Goal: Task Accomplishment & Management: Manage account settings

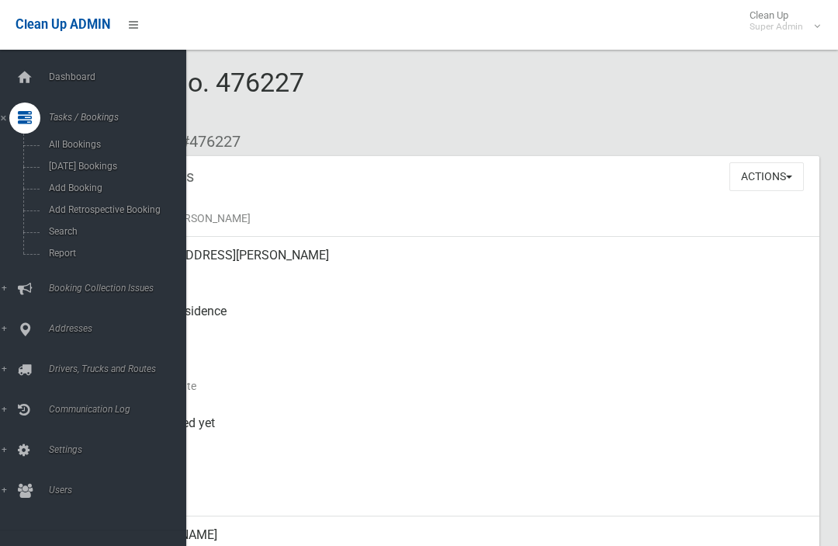
click at [54, 232] on span "Search" at bounding box center [108, 231] width 129 height 11
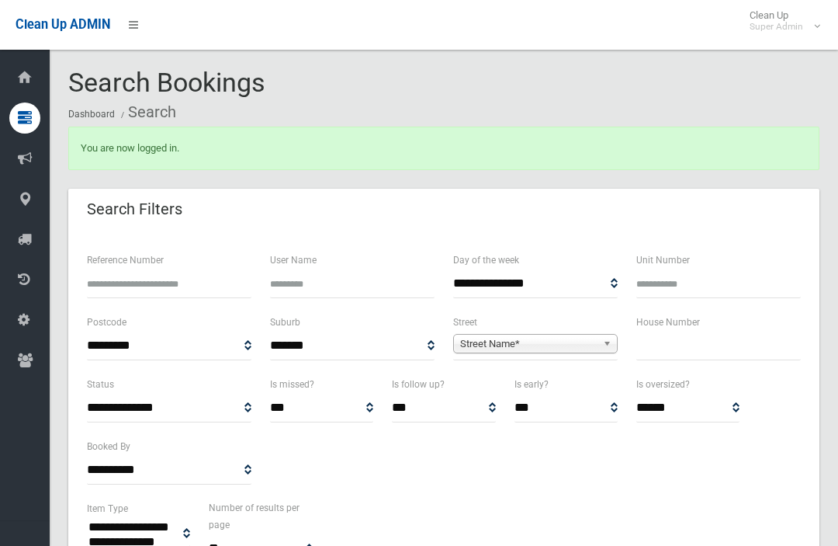
select select
click at [735, 335] on input "text" at bounding box center [719, 345] width 165 height 29
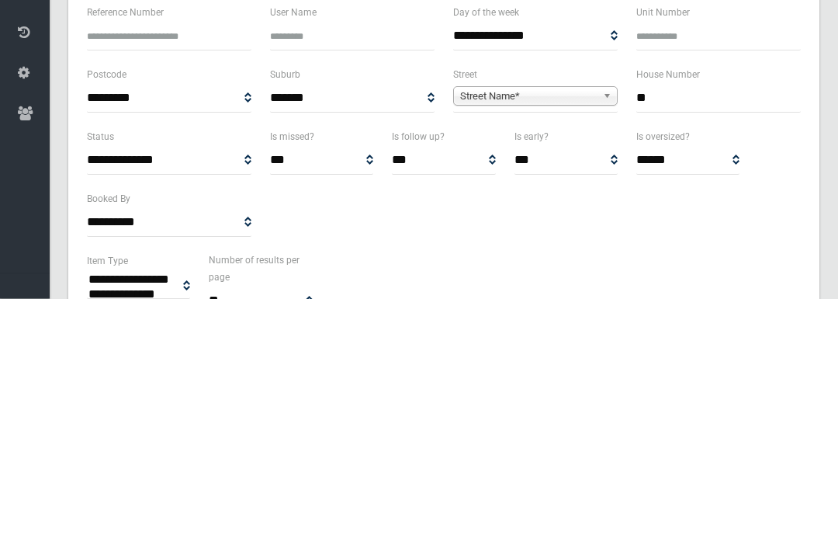
type input "**"
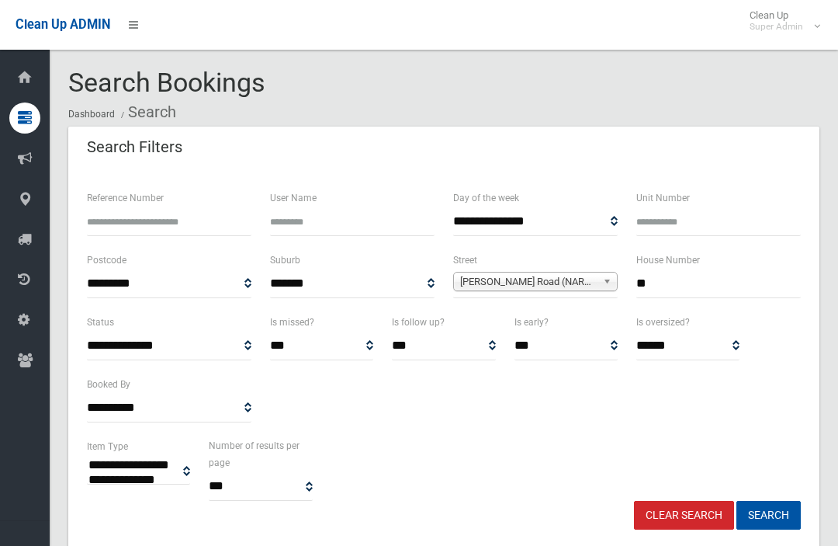
select select
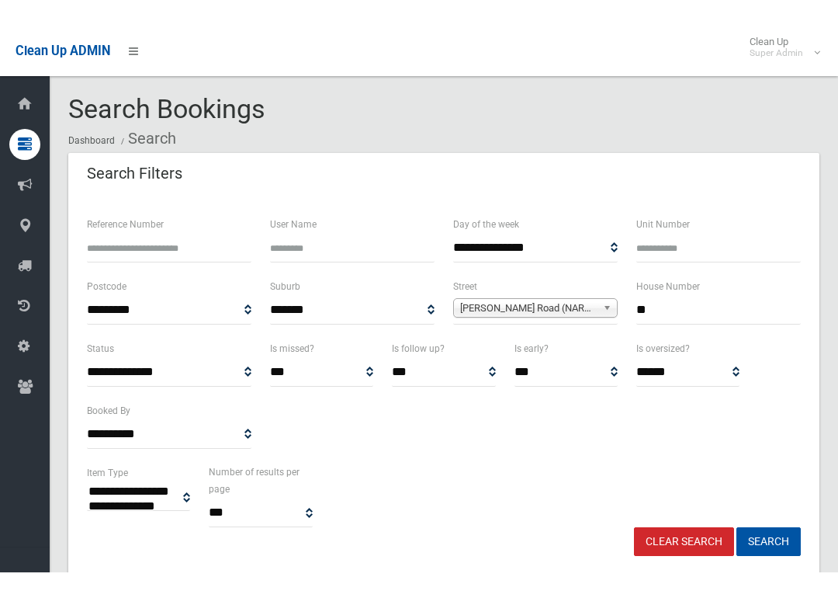
scroll to position [104, 0]
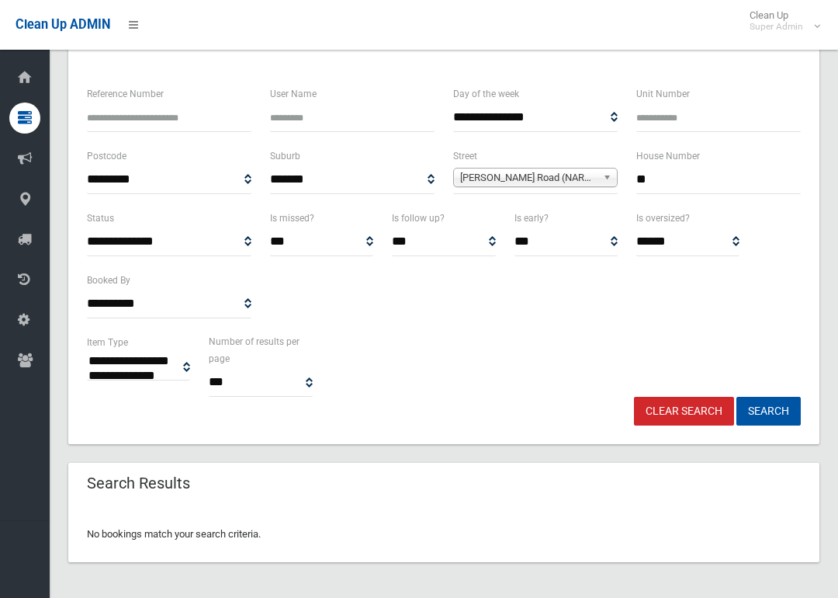
click at [744, 176] on input "**" at bounding box center [719, 179] width 165 height 29
type input "*****"
click at [768, 410] on button "Search" at bounding box center [769, 411] width 64 height 29
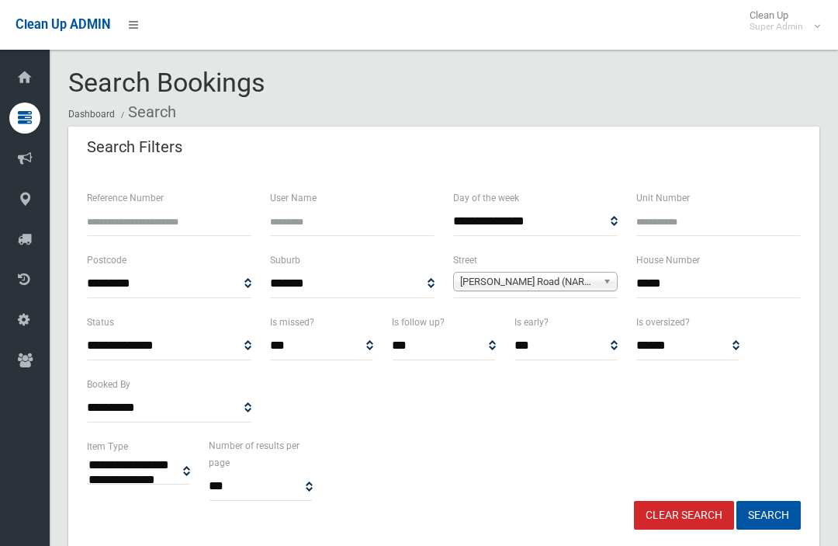
select select
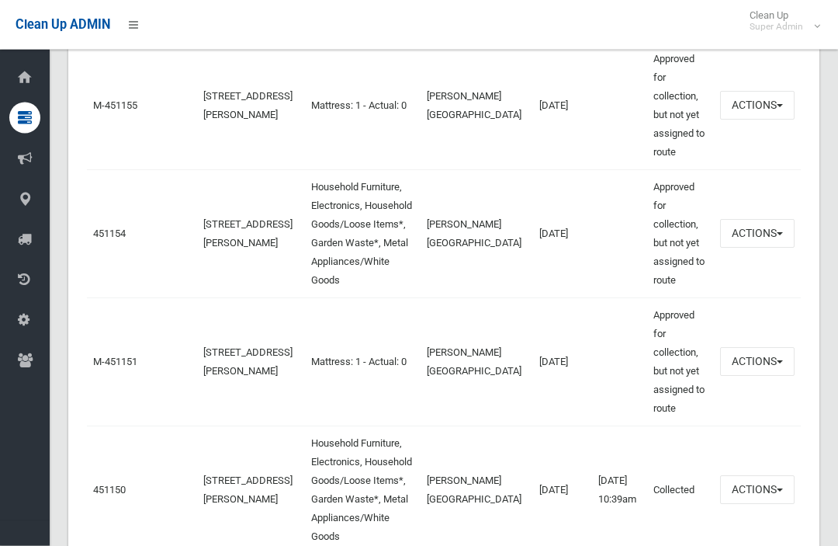
scroll to position [916, 0]
click at [93, 239] on link "451154" at bounding box center [109, 233] width 33 height 12
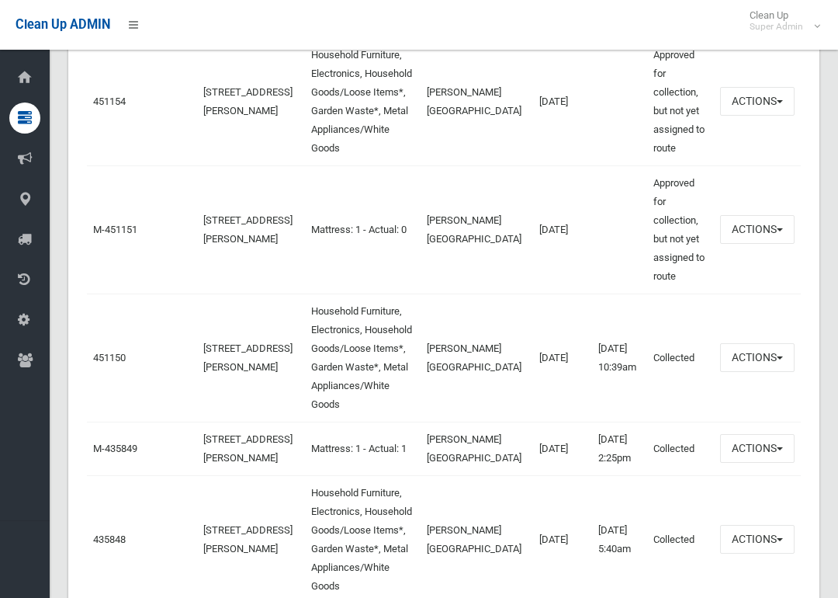
scroll to position [1049, 0]
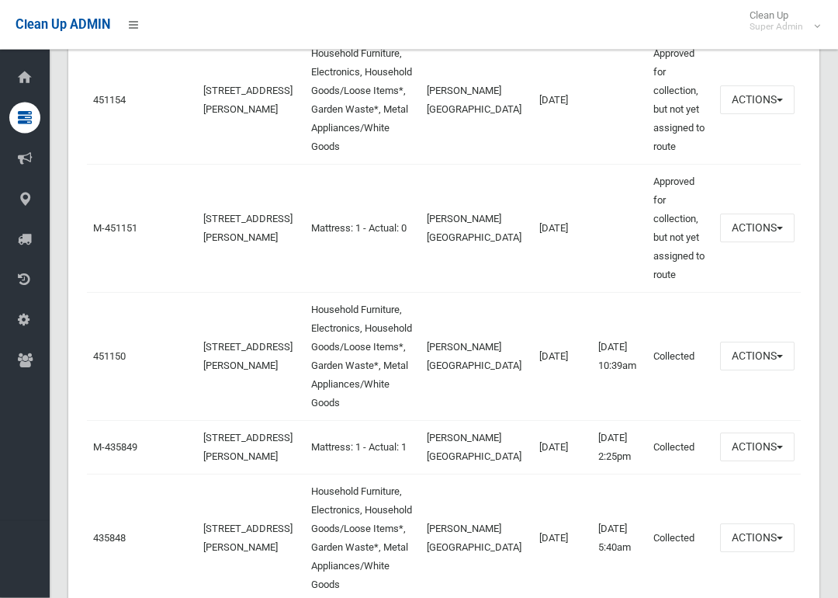
click at [105, 363] on link "451150" at bounding box center [109, 357] width 33 height 12
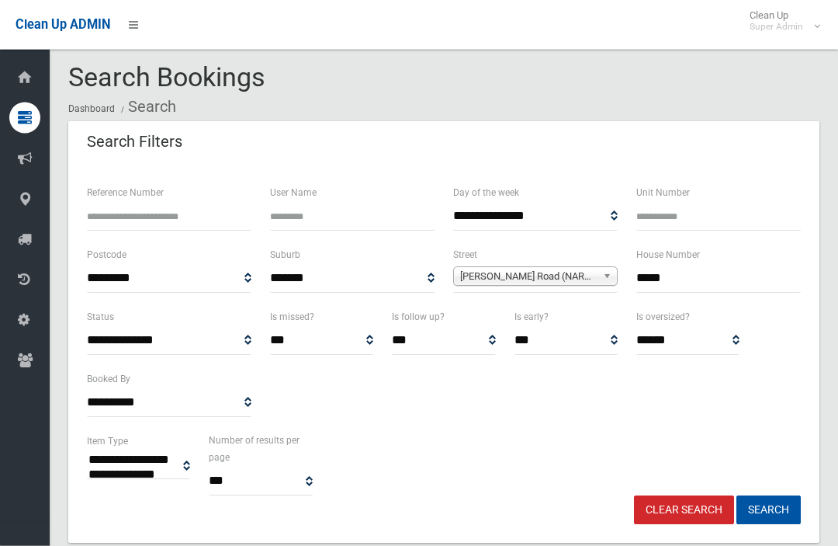
scroll to position [0, 0]
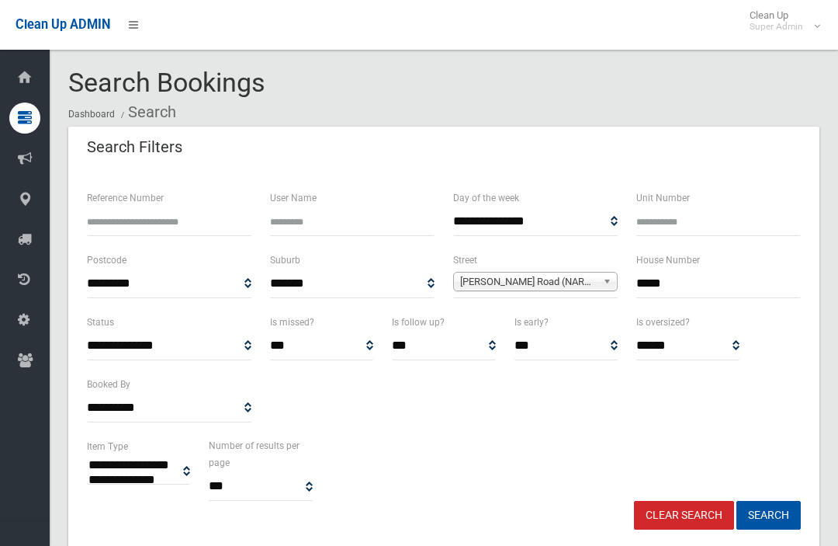
click at [702, 295] on input "*****" at bounding box center [719, 283] width 165 height 29
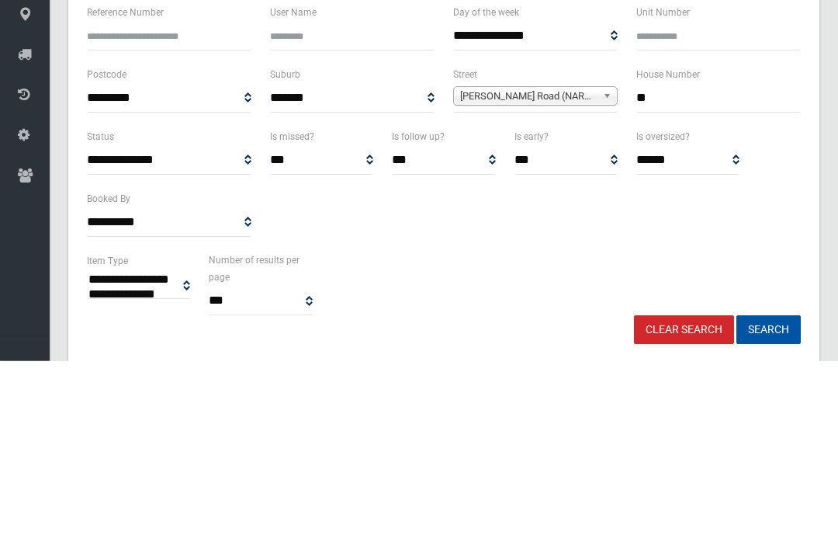
type input "*"
click at [550, 272] on link "Graham Road (NARWEE 2209)" at bounding box center [535, 281] width 165 height 19
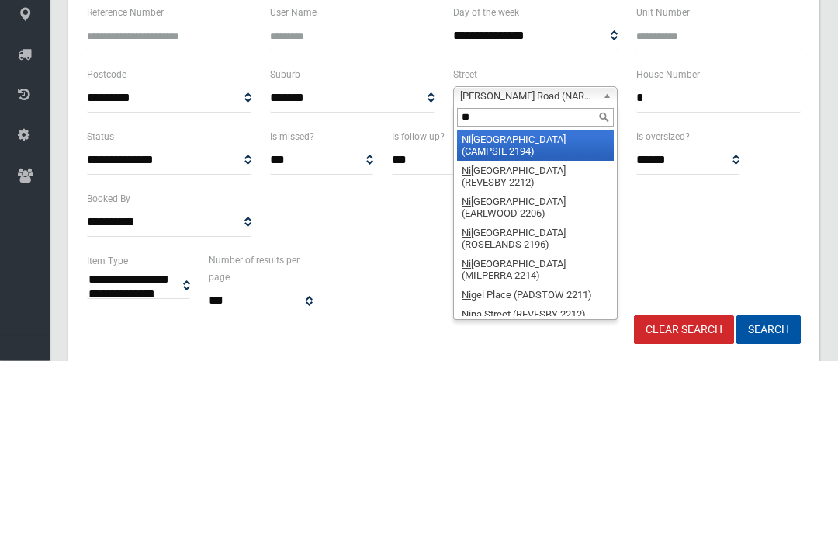
type input "***"
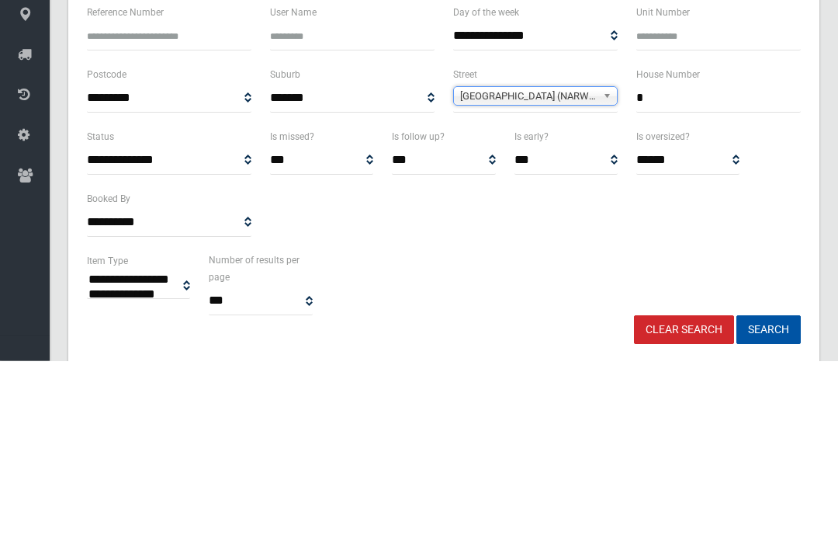
scroll to position [186, 0]
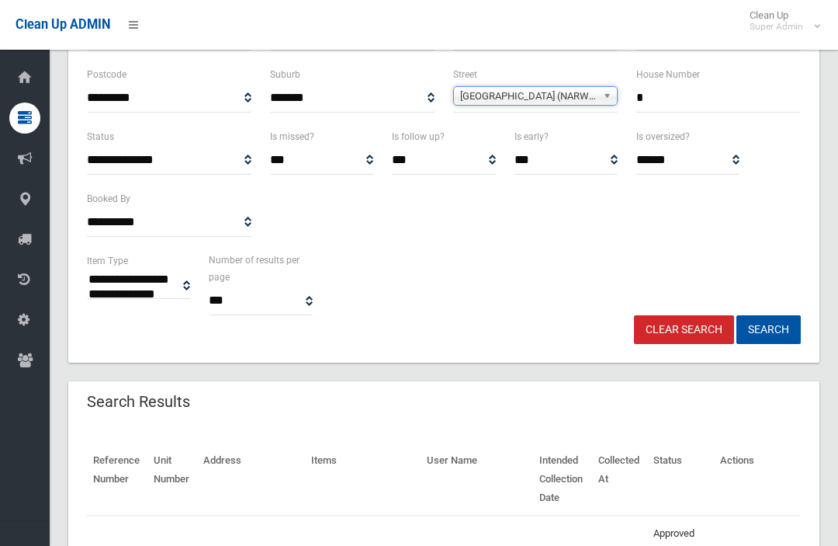
click at [784, 332] on button "Search" at bounding box center [769, 329] width 64 height 29
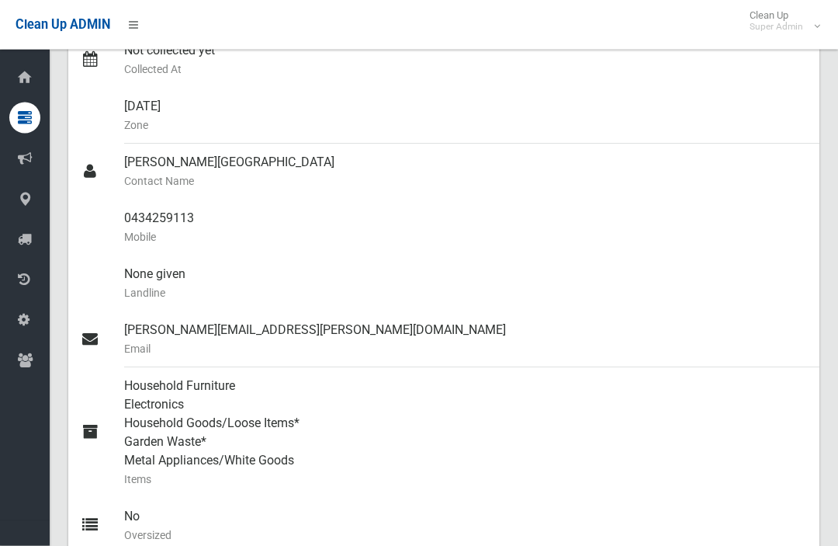
scroll to position [383, 0]
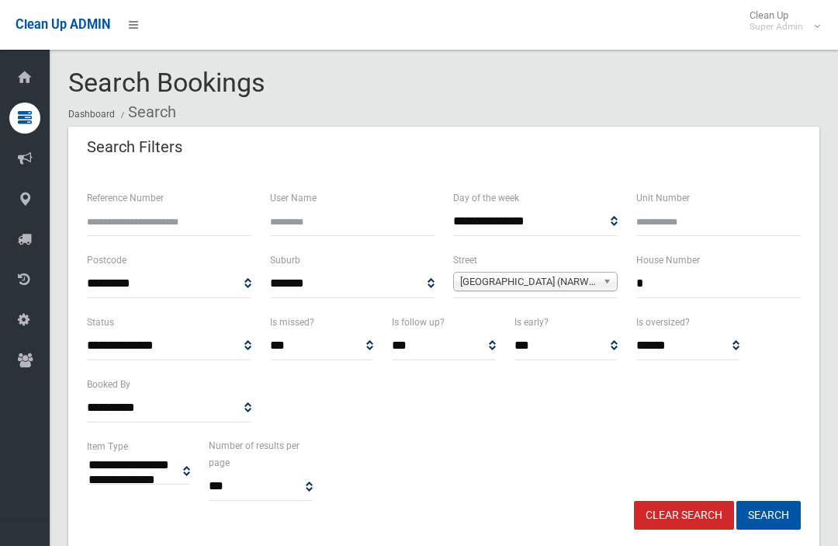
select select
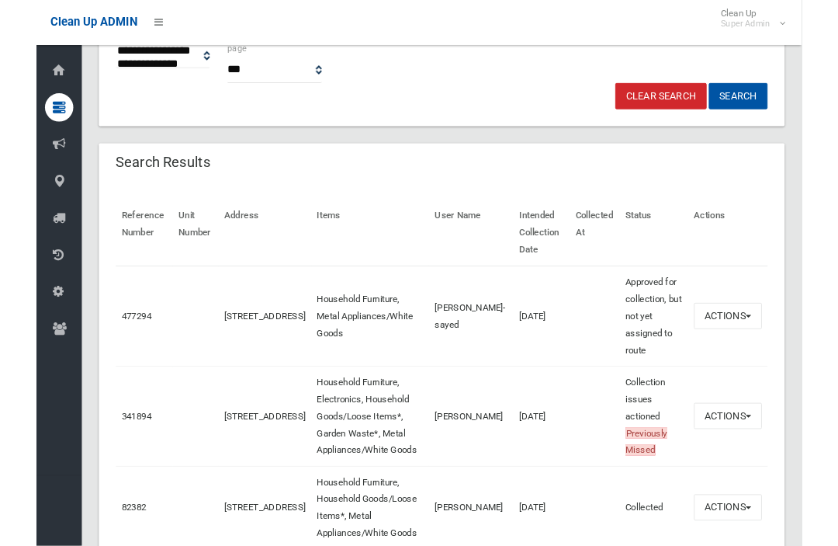
scroll to position [415, 0]
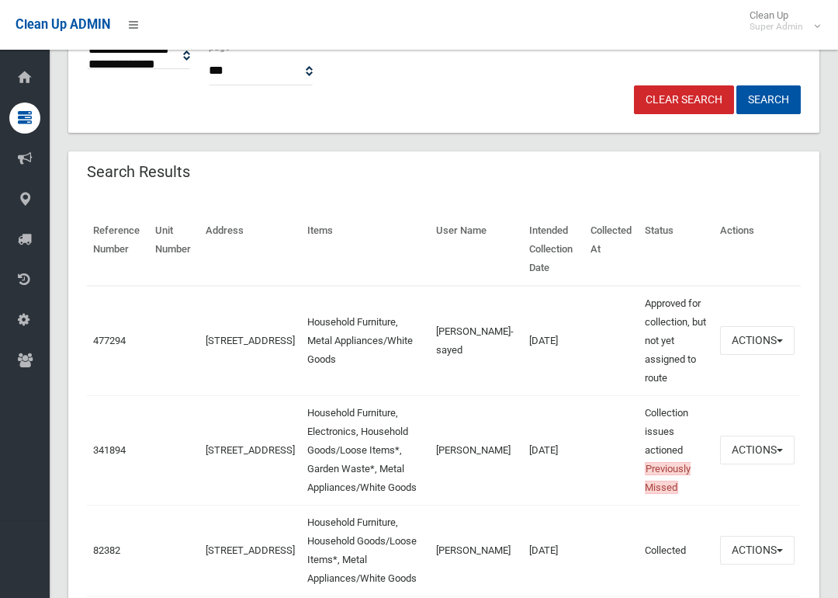
click at [95, 339] on link "477294" at bounding box center [109, 341] width 33 height 12
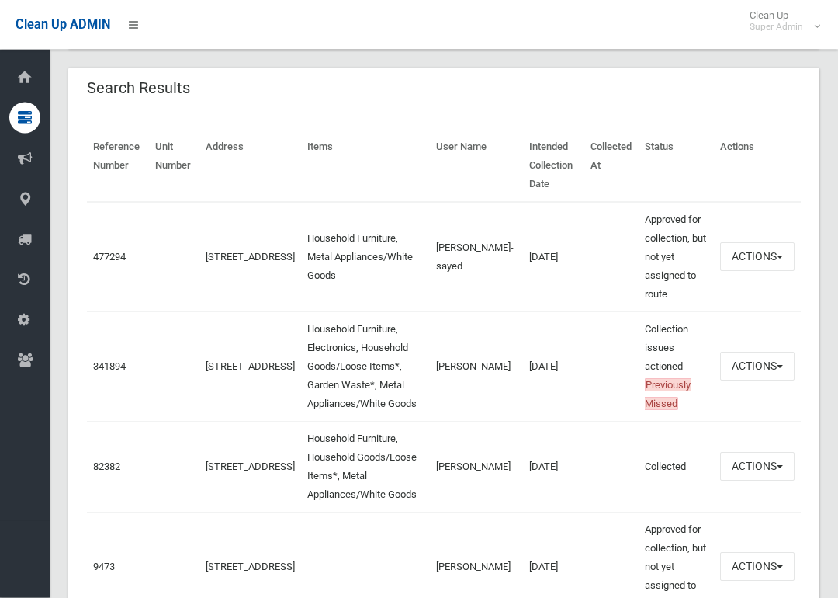
scroll to position [501, 0]
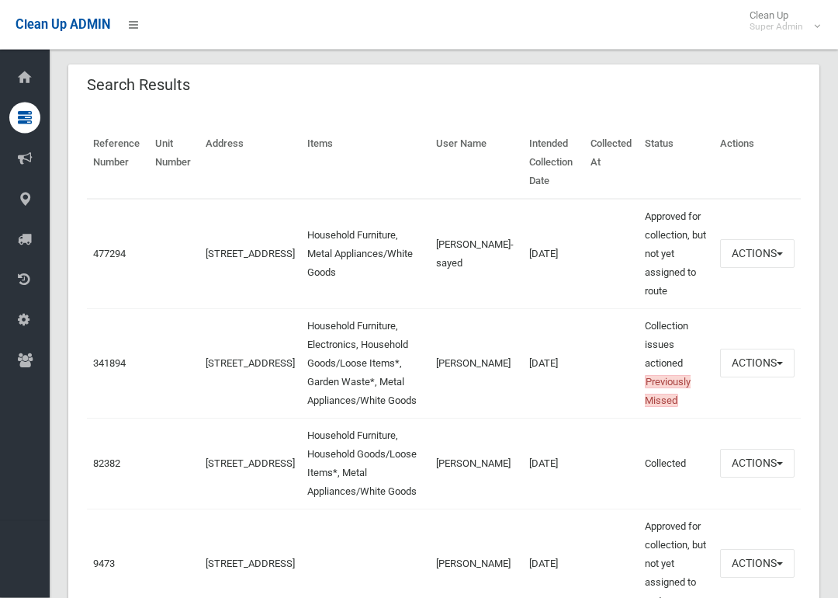
click at [101, 254] on link "477294" at bounding box center [109, 254] width 33 height 12
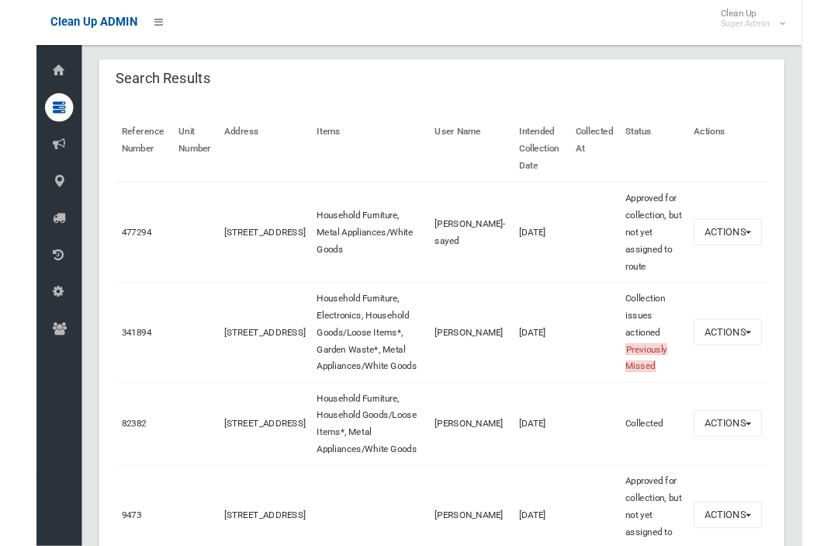
scroll to position [502, 0]
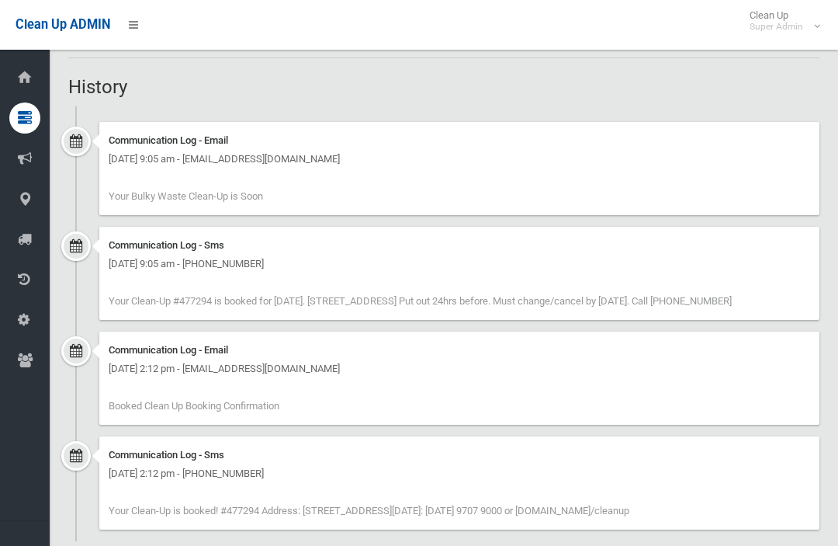
scroll to position [886, 0]
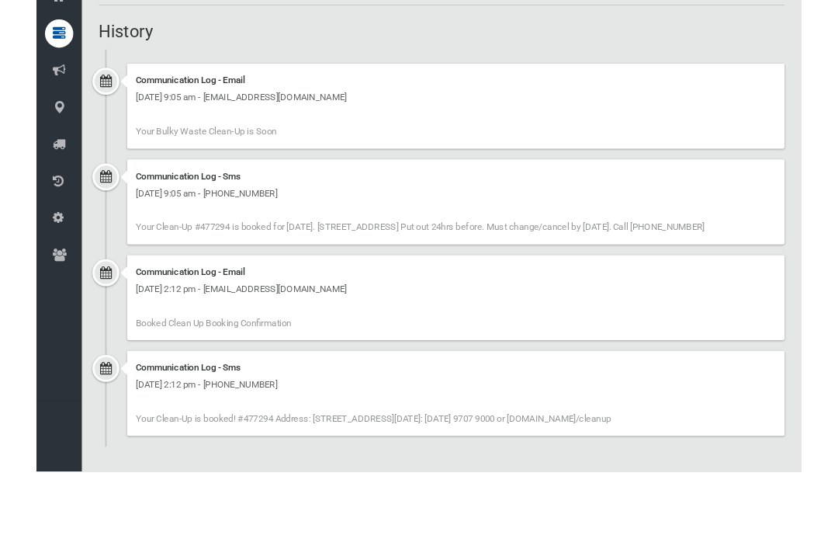
scroll to position [928, 0]
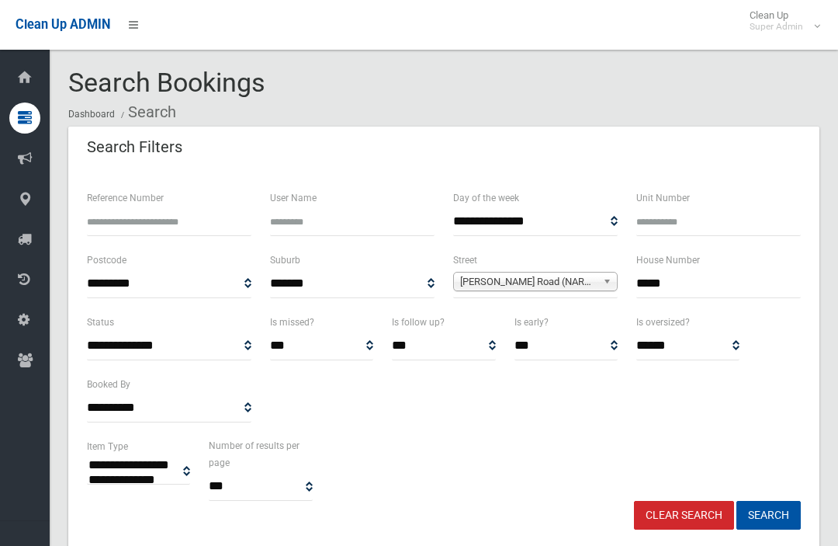
select select
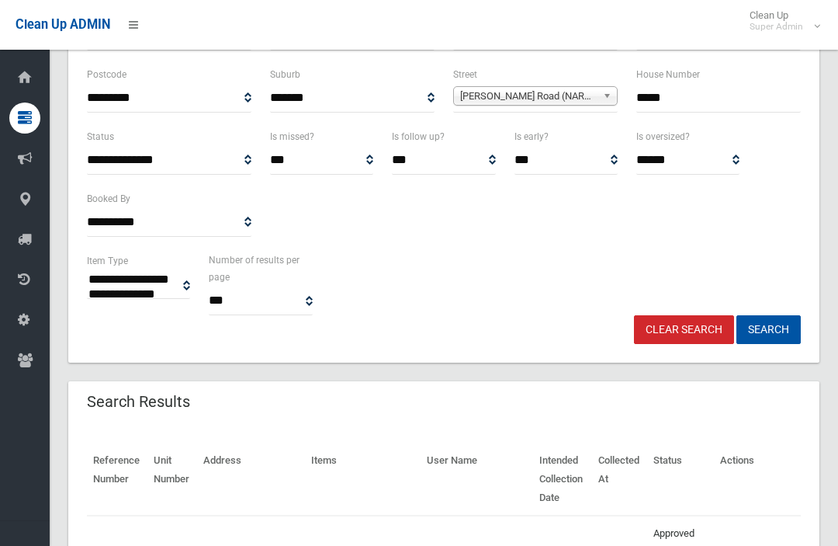
click at [704, 324] on link "Clear Search" at bounding box center [684, 329] width 100 height 29
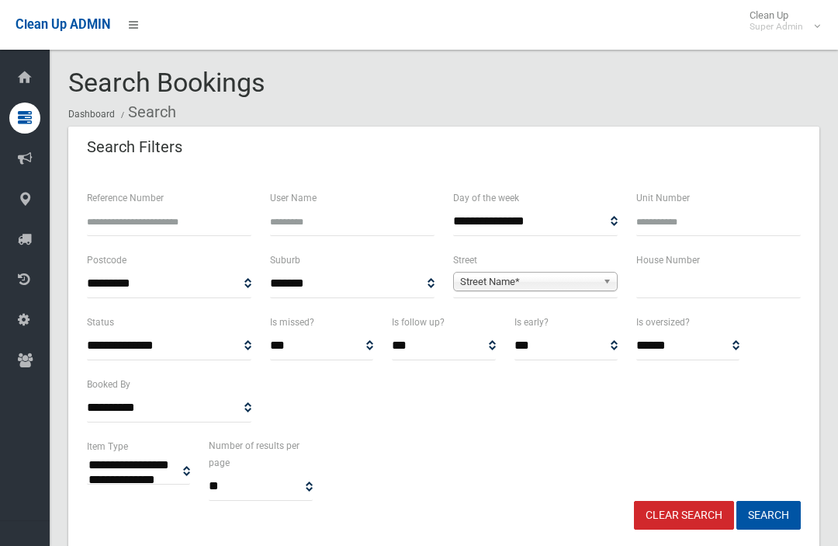
select select
click at [124, 207] on input "Reference Number" at bounding box center [169, 221] width 165 height 29
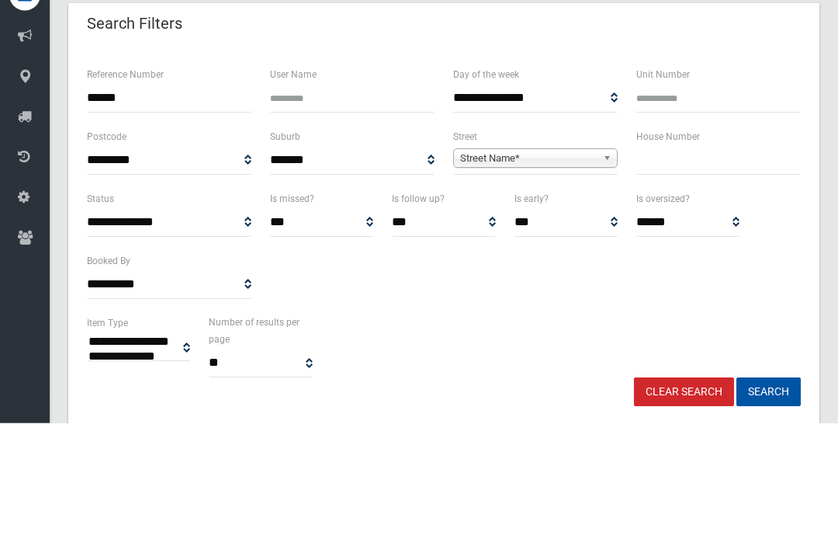
type input "******"
click at [768, 501] on button "Search" at bounding box center [769, 515] width 64 height 29
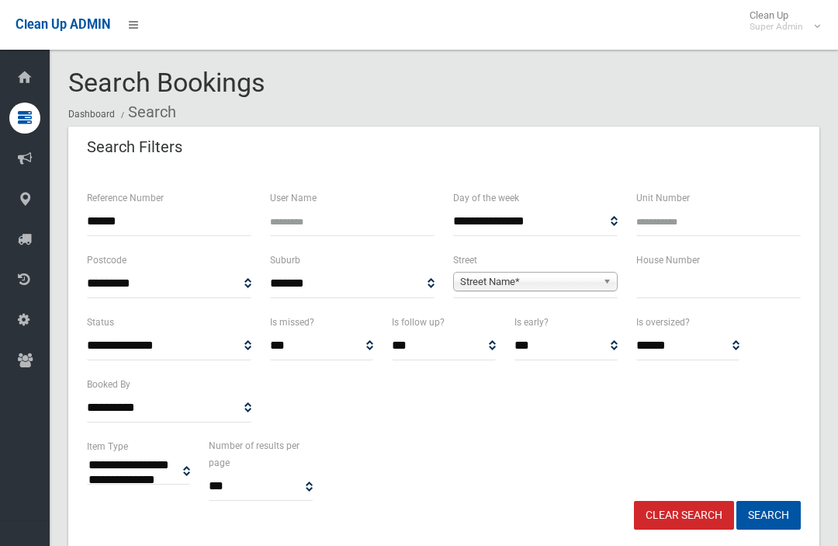
select select
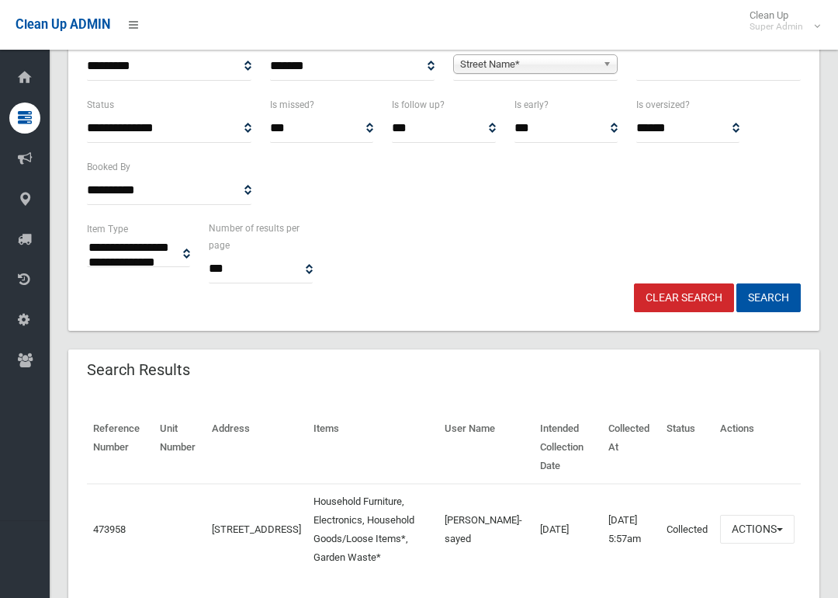
scroll to position [248, 0]
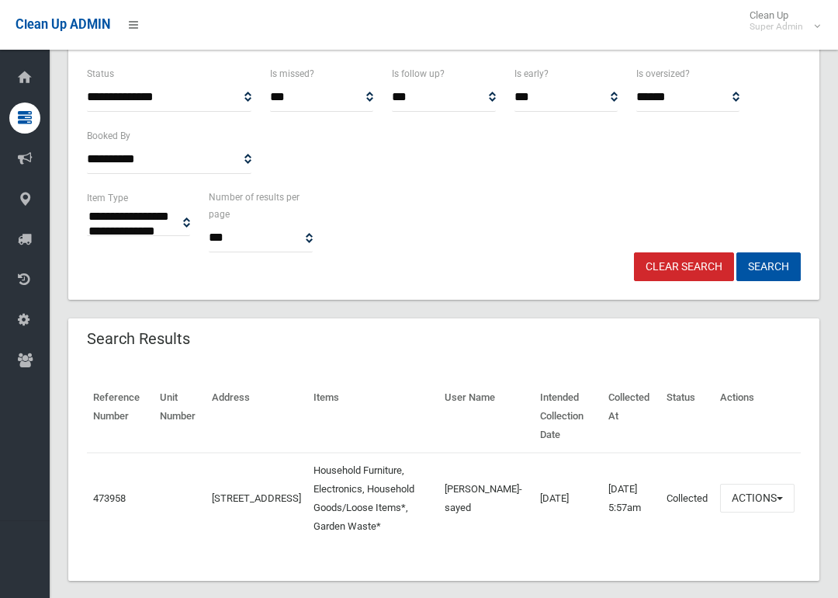
click at [101, 492] on link "473958" at bounding box center [109, 498] width 33 height 12
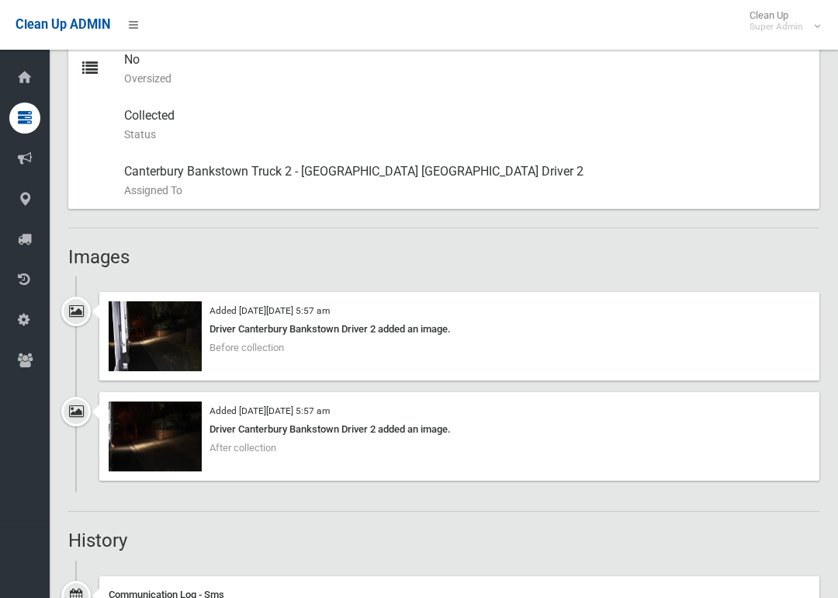
scroll to position [834, 0]
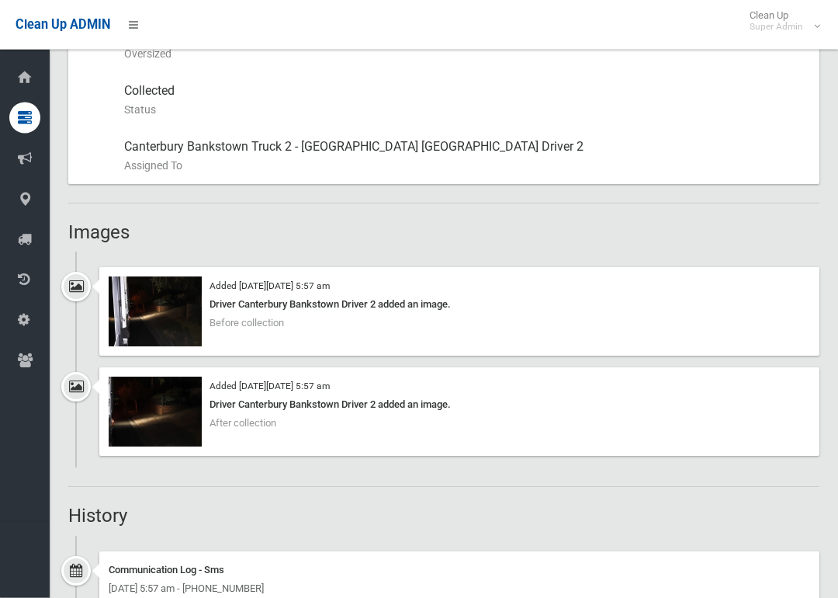
click at [135, 397] on img at bounding box center [155, 412] width 93 height 70
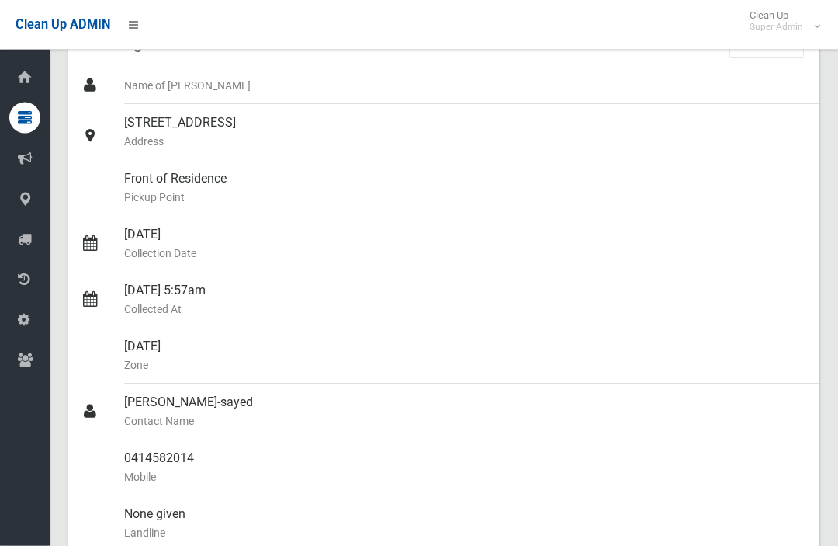
scroll to position [0, 0]
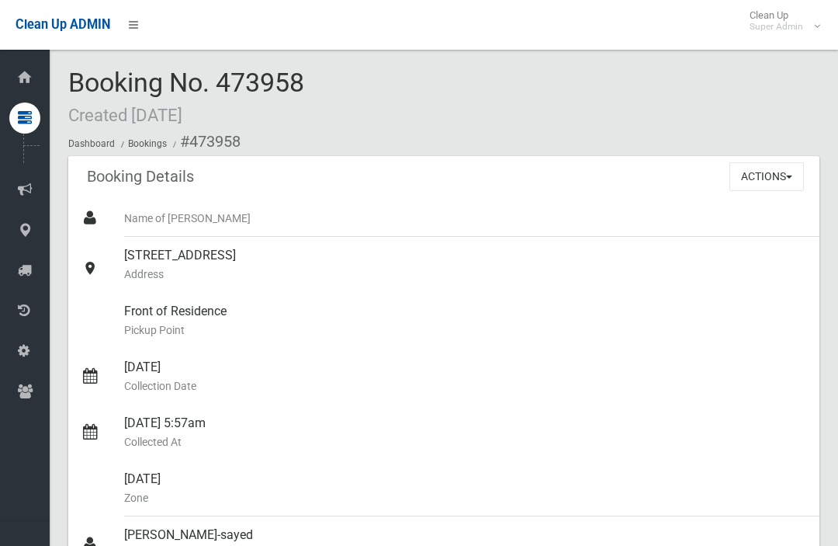
click at [551, 117] on div "Booking No. 473958 Created 16/07/2025 Dashboard Bookings #473958" at bounding box center [443, 112] width 751 height 88
click at [779, 174] on button "Actions" at bounding box center [767, 176] width 75 height 29
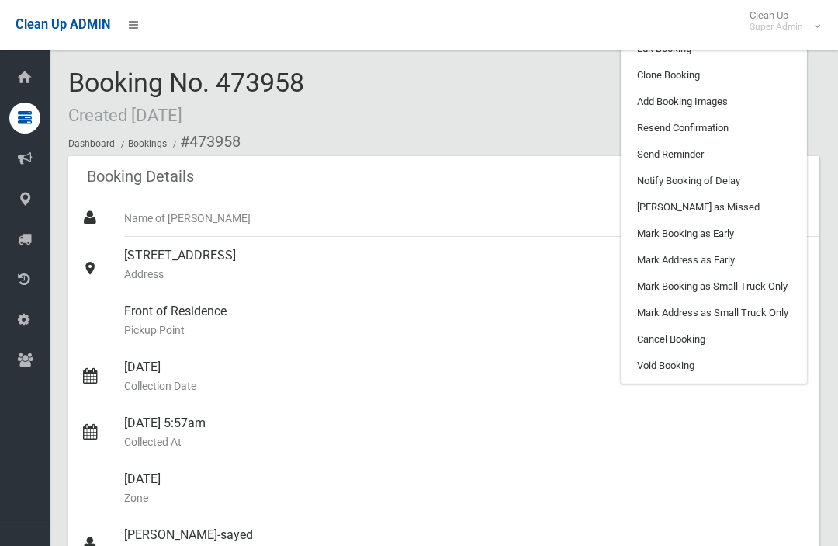
click at [714, 359] on link "Void Booking" at bounding box center [714, 365] width 185 height 26
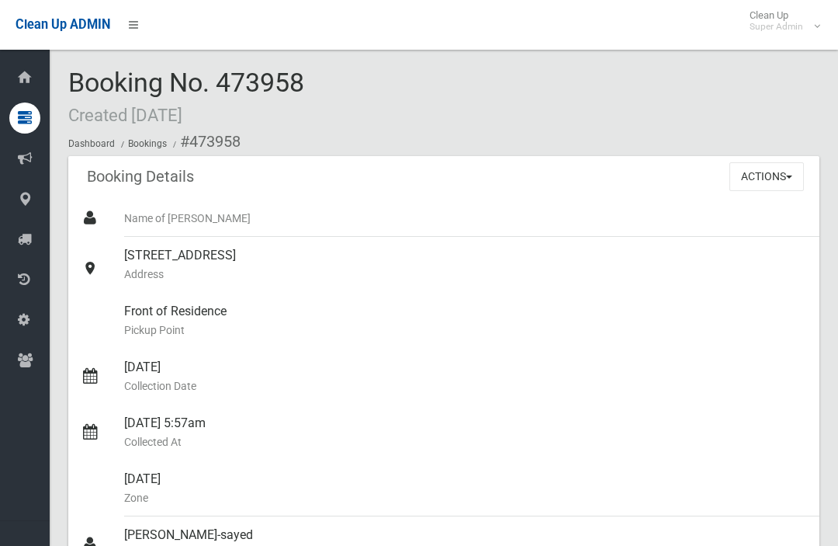
click at [792, 182] on button "Actions" at bounding box center [767, 176] width 75 height 29
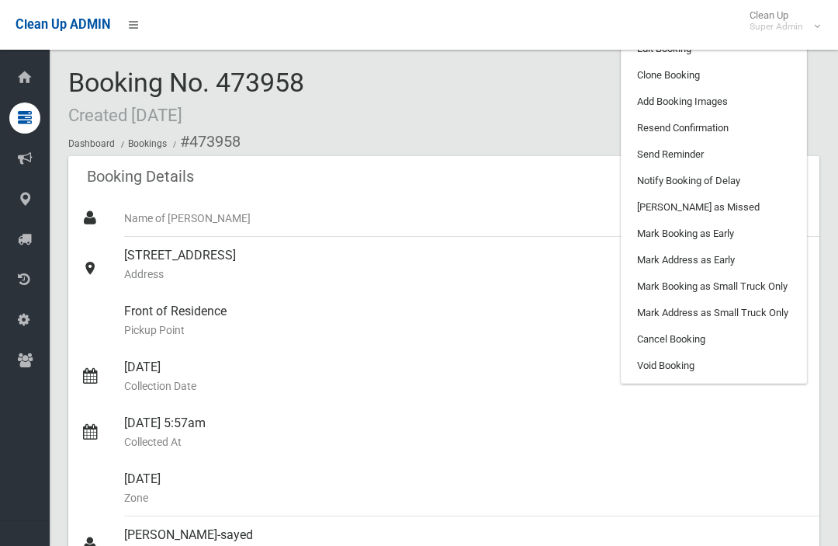
click at [754, 59] on link "Edit Booking" at bounding box center [714, 49] width 185 height 26
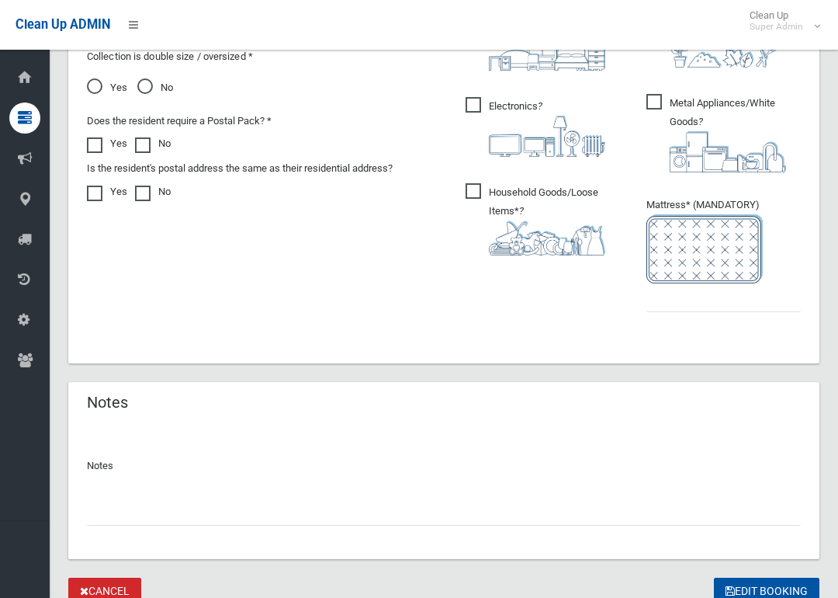
scroll to position [963, 0]
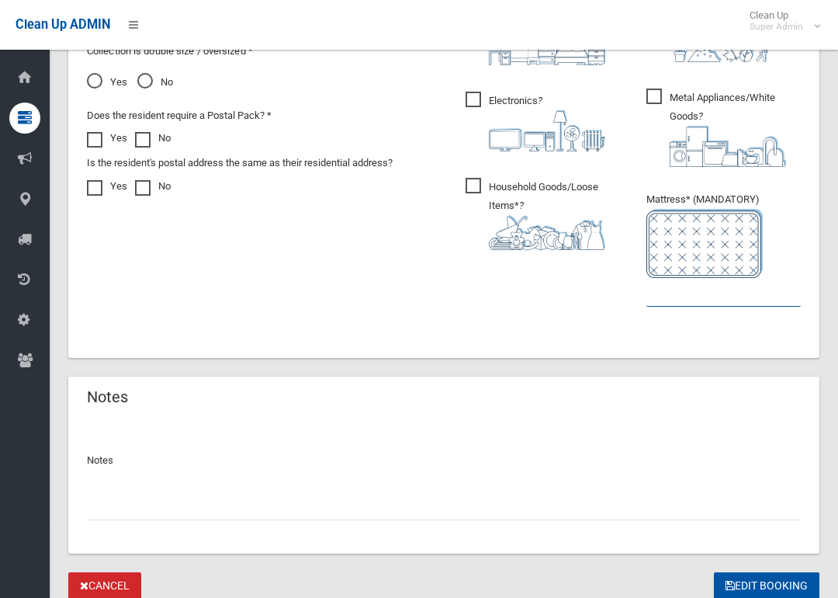
click at [701, 287] on input "text" at bounding box center [724, 292] width 154 height 29
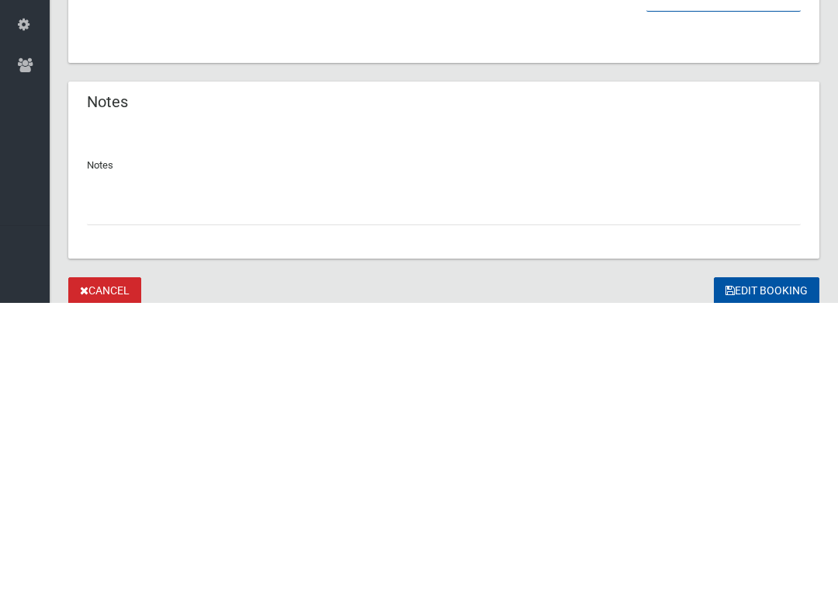
type input "*"
click at [259, 491] on input "text" at bounding box center [444, 505] width 714 height 29
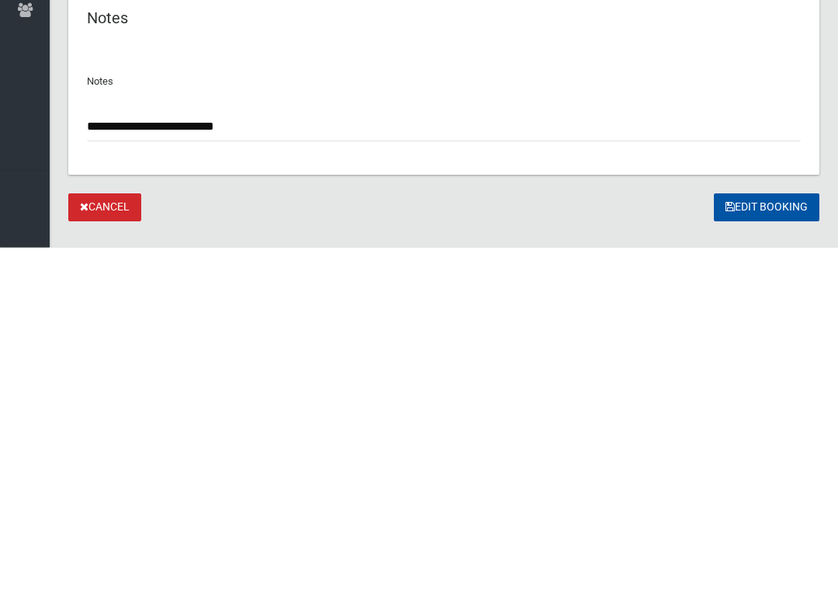
type input "**********"
click at [792, 544] on button "Edit Booking" at bounding box center [767, 558] width 106 height 29
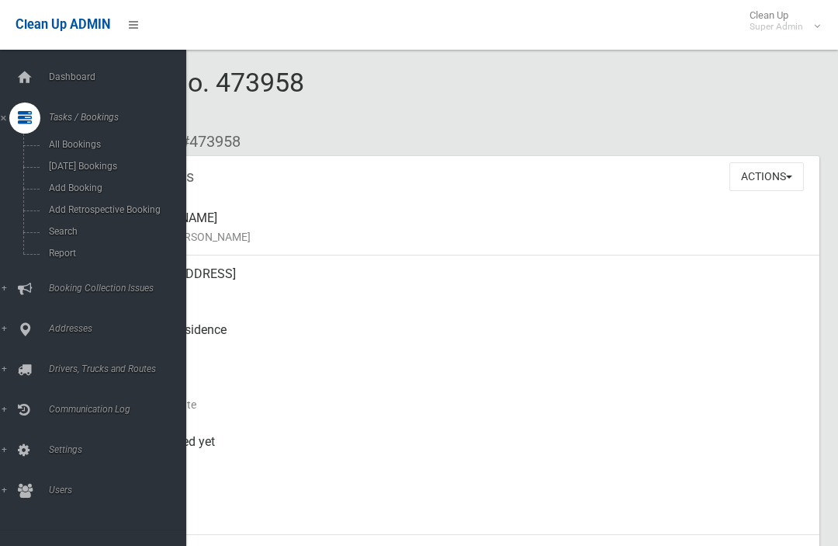
click at [59, 237] on span "Search" at bounding box center [108, 231] width 129 height 11
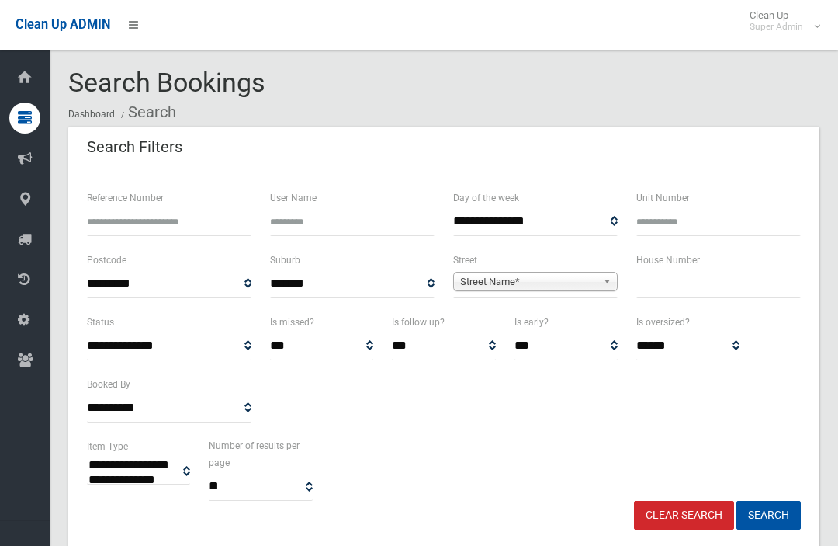
select select
click at [719, 284] on input "text" at bounding box center [719, 283] width 165 height 29
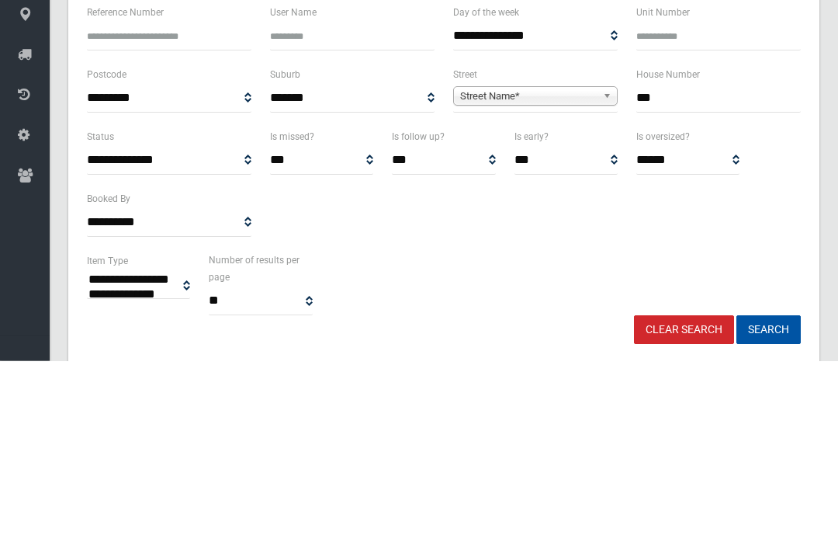
type input "***"
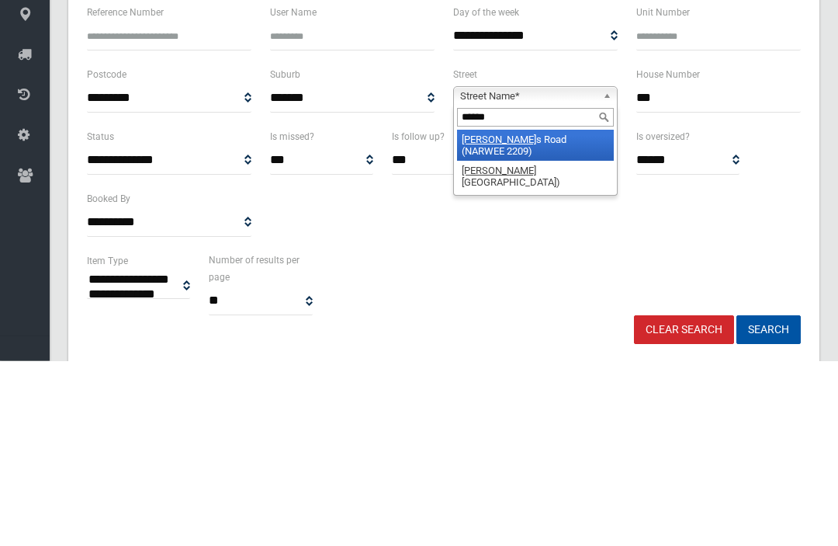
type input "*******"
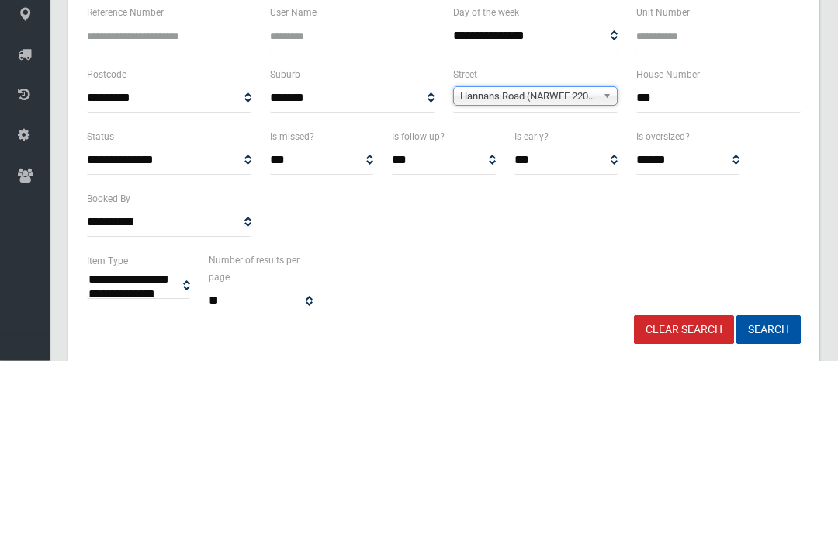
scroll to position [186, 0]
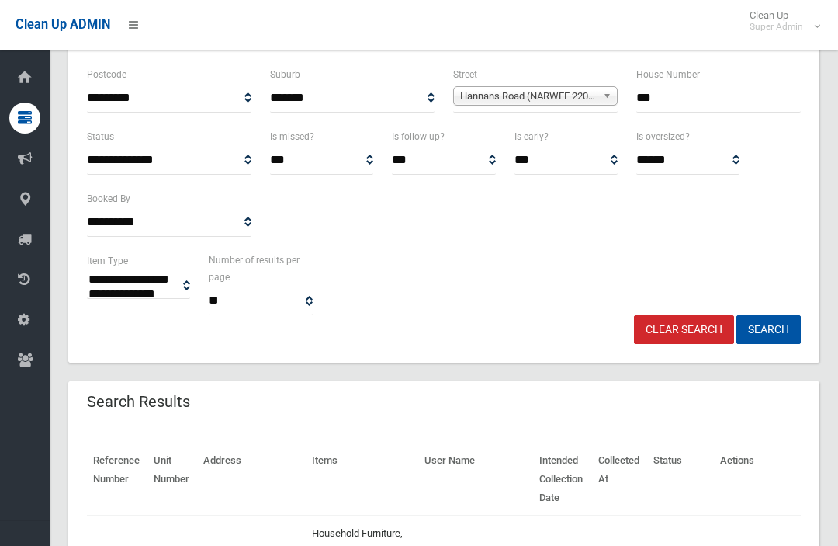
click at [786, 330] on button "Search" at bounding box center [769, 329] width 64 height 29
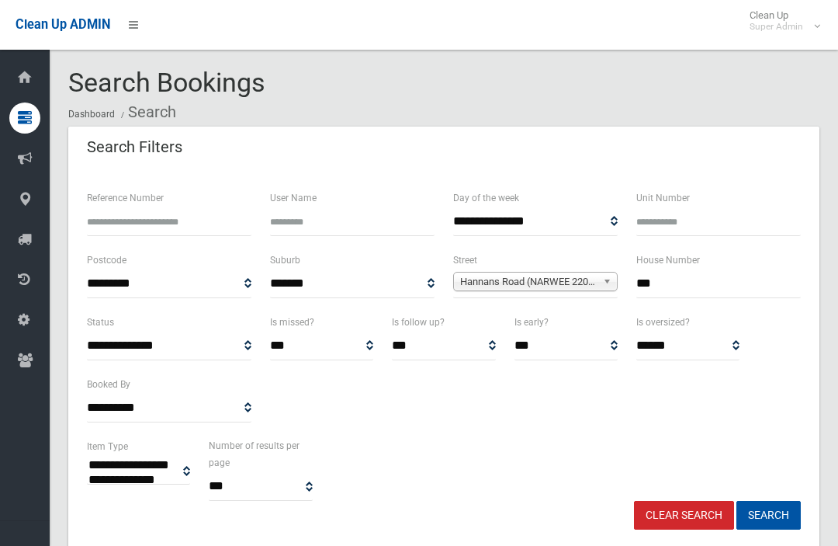
select select
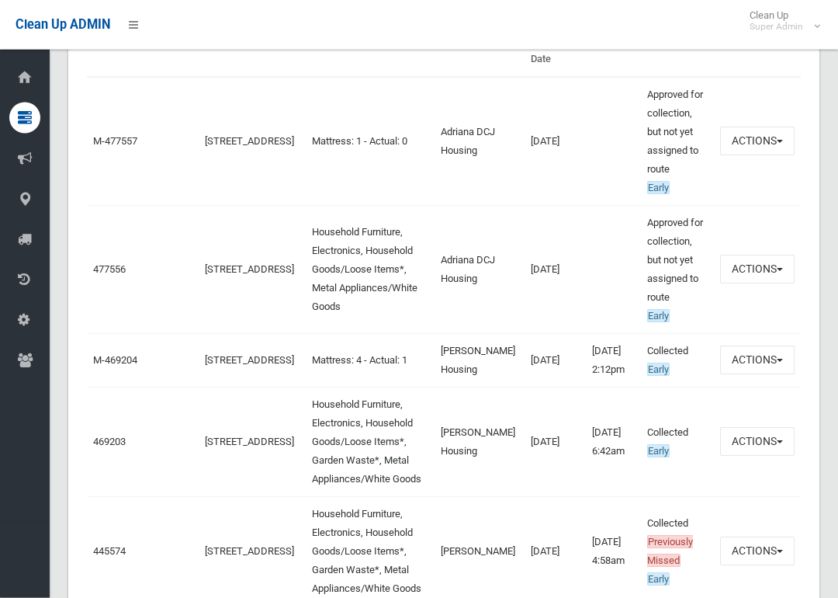
scroll to position [624, 0]
click at [108, 275] on link "477556" at bounding box center [109, 269] width 33 height 12
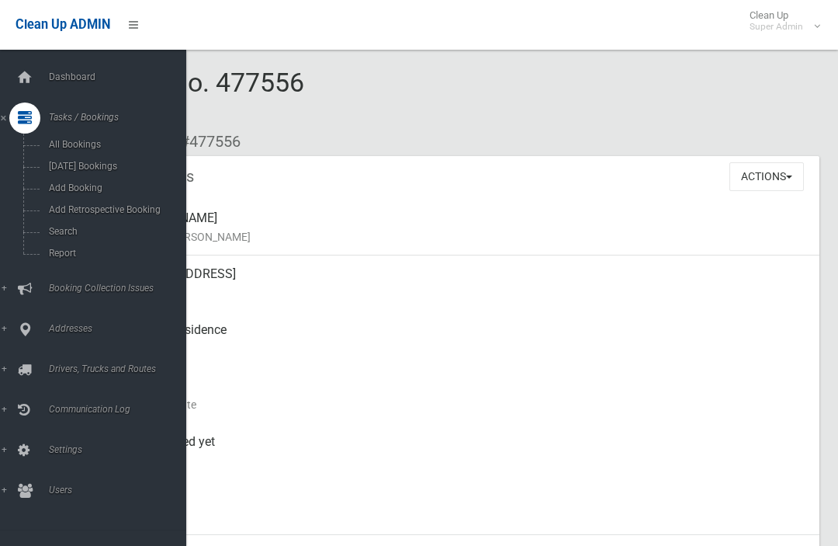
click at [54, 237] on span "Search" at bounding box center [108, 231] width 129 height 11
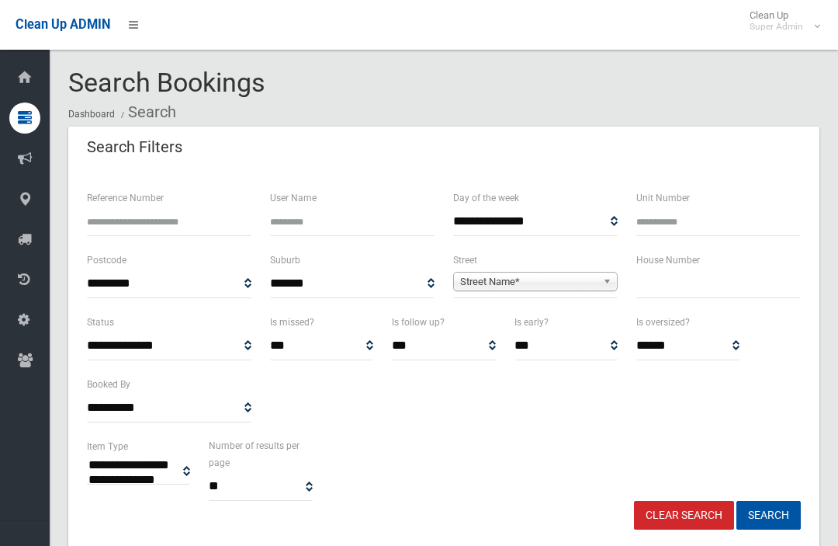
select select
click at [657, 297] on input "text" at bounding box center [719, 283] width 165 height 29
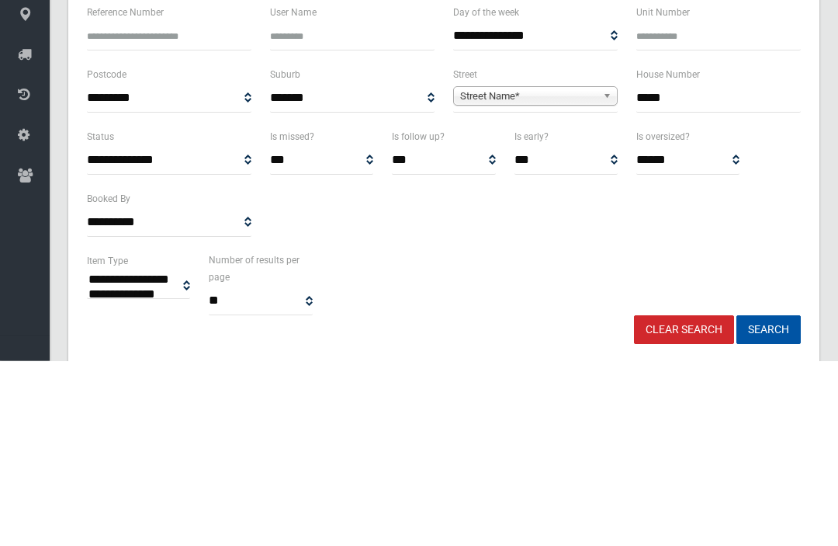
type input "*****"
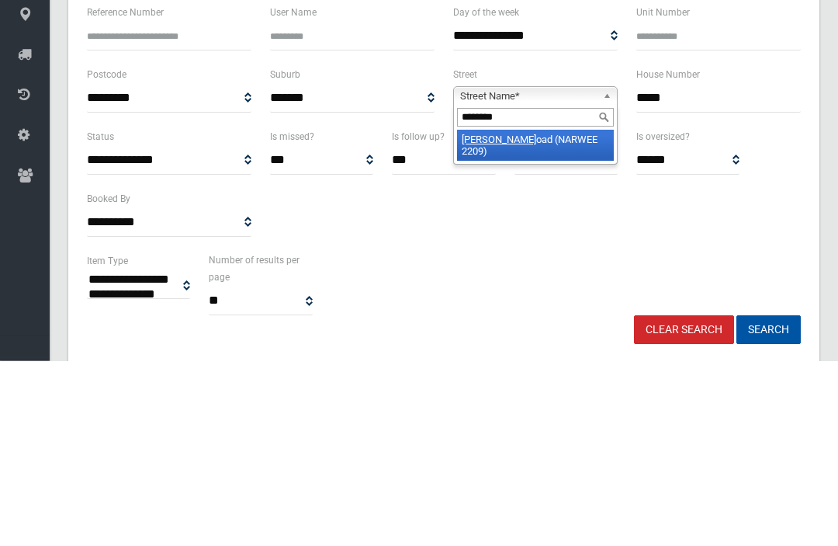
type input "*********"
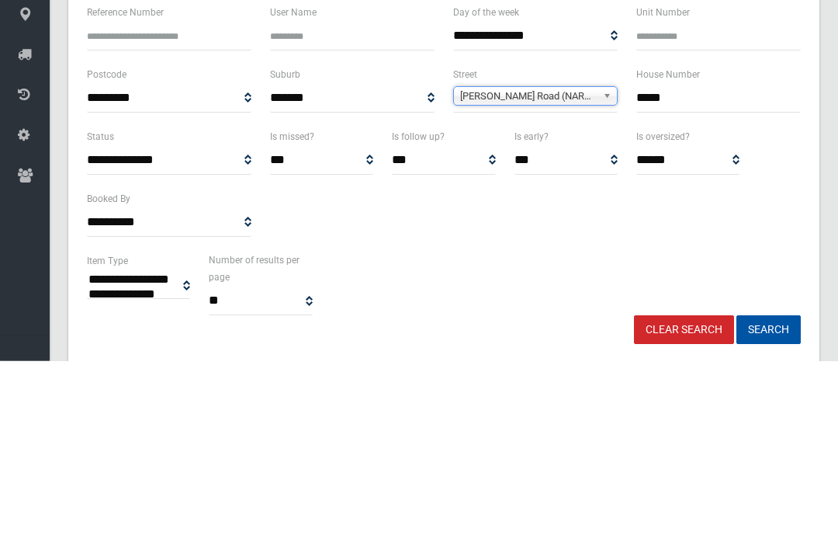
scroll to position [186, 0]
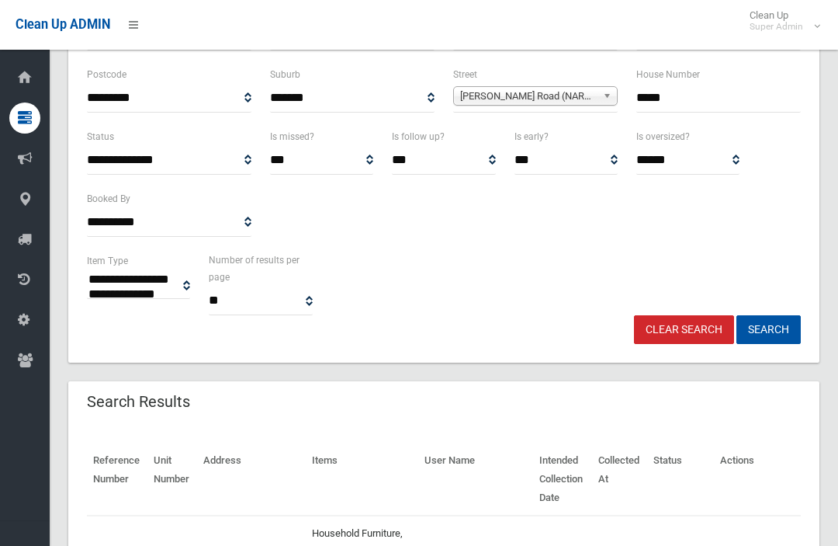
click at [742, 326] on button "Search" at bounding box center [769, 329] width 64 height 29
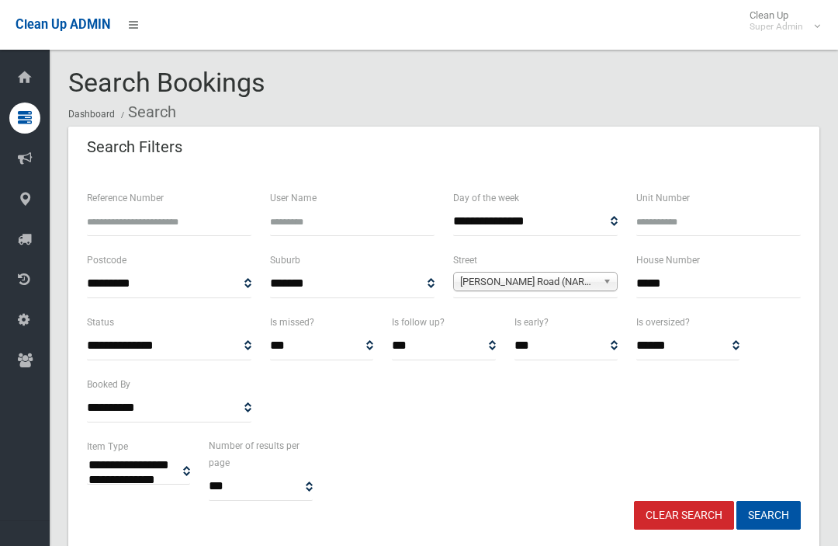
select select
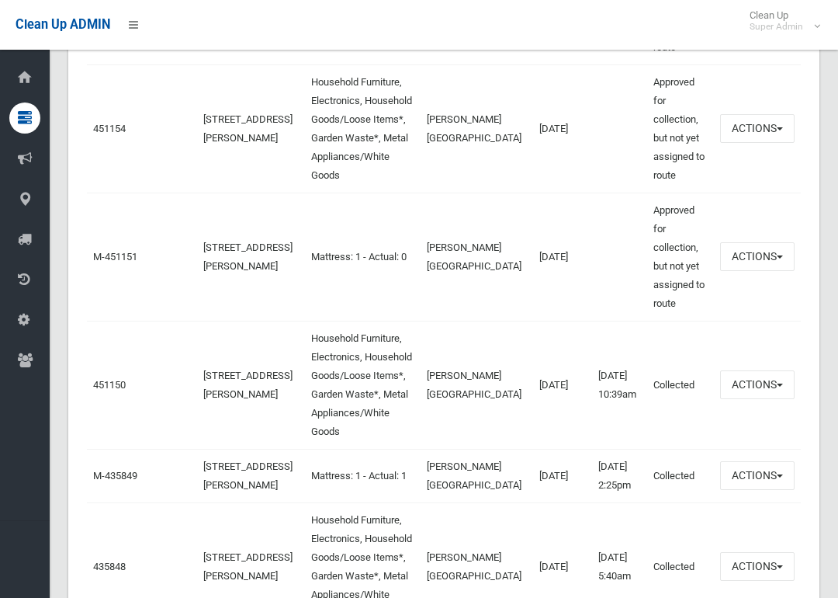
scroll to position [1054, 0]
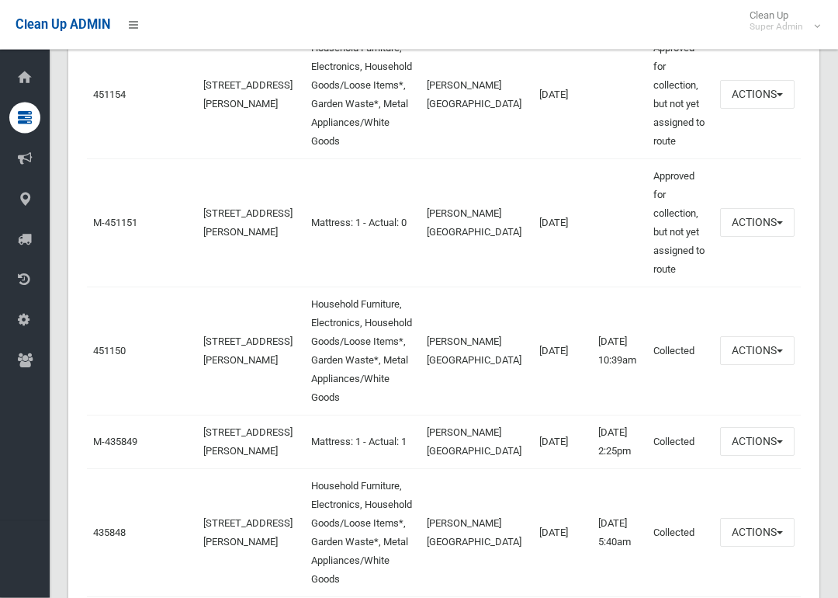
click at [106, 101] on link "451154" at bounding box center [109, 95] width 33 height 12
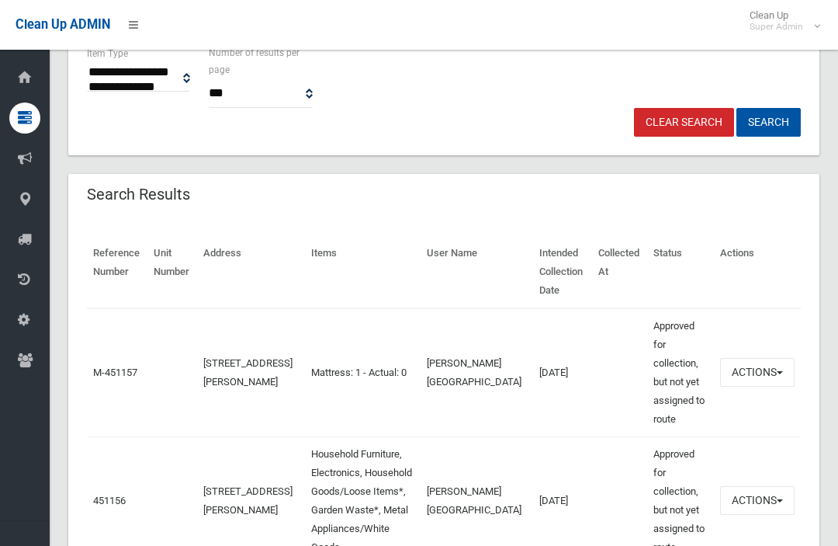
scroll to position [0, 0]
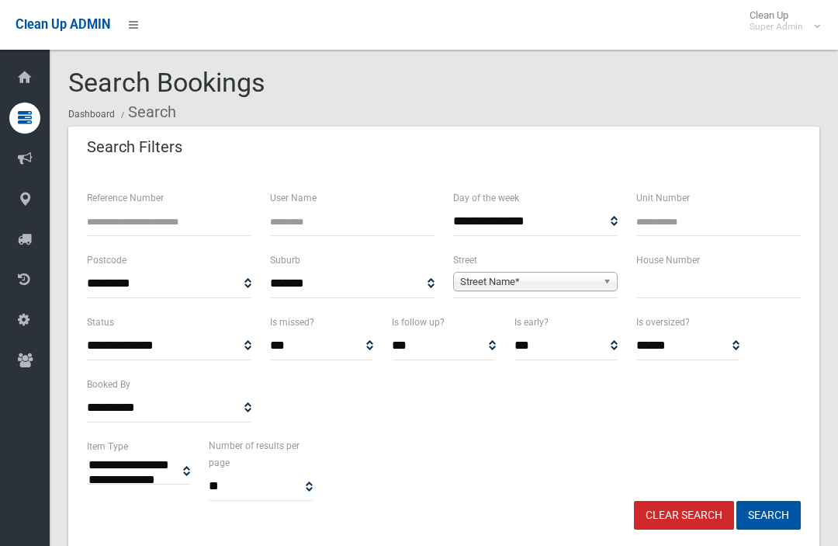
select select
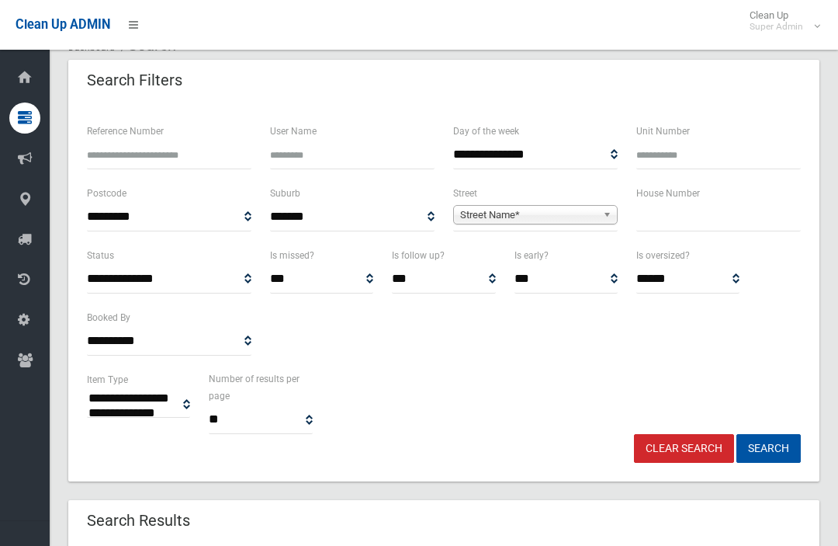
scroll to position [66, 0]
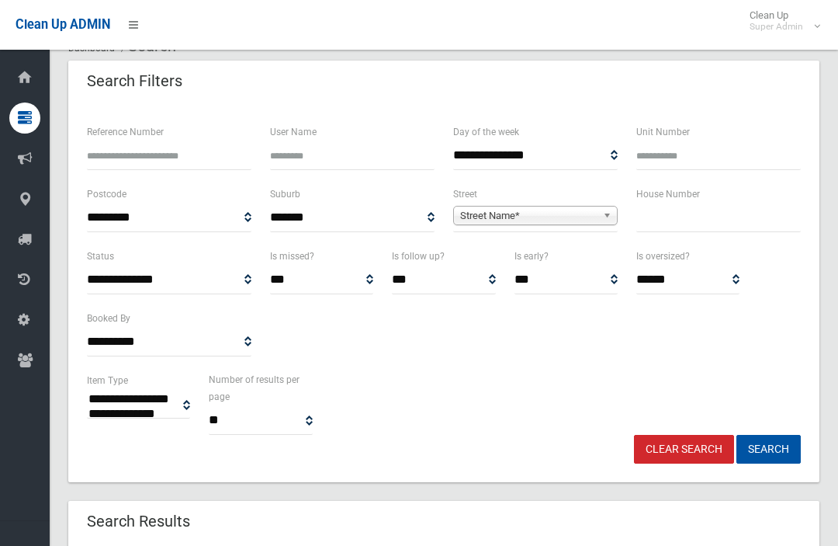
click at [735, 208] on input "text" at bounding box center [719, 217] width 165 height 29
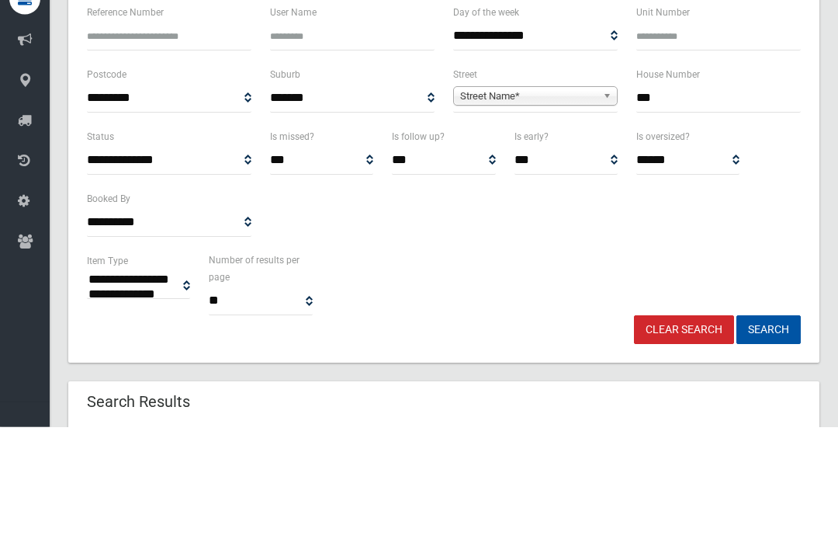
type input "***"
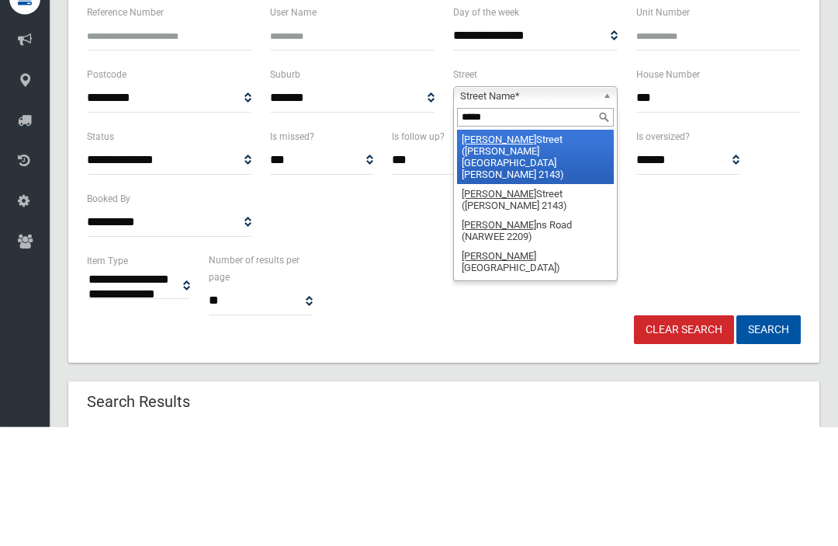
type input "******"
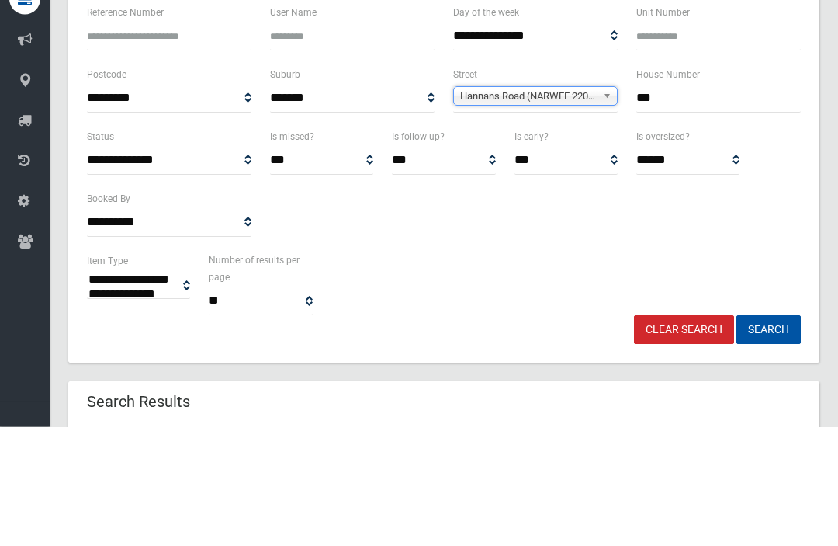
click at [768, 435] on button "Search" at bounding box center [769, 449] width 64 height 29
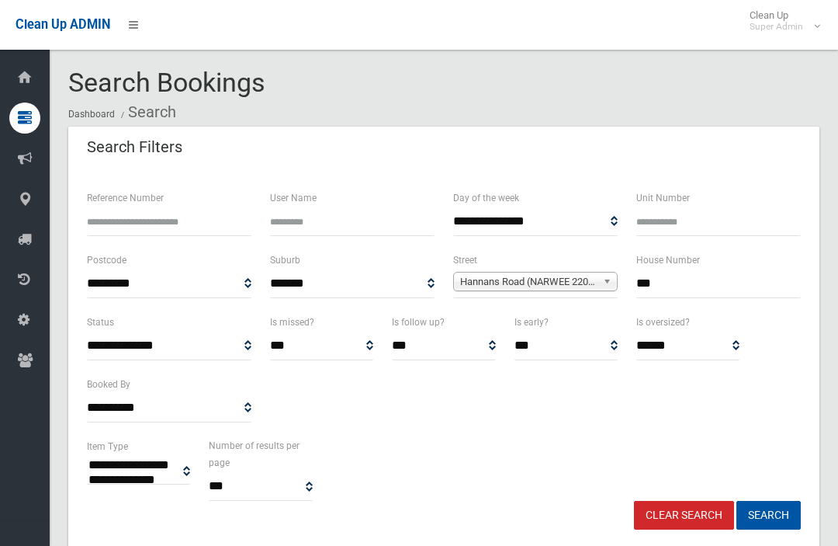
select select
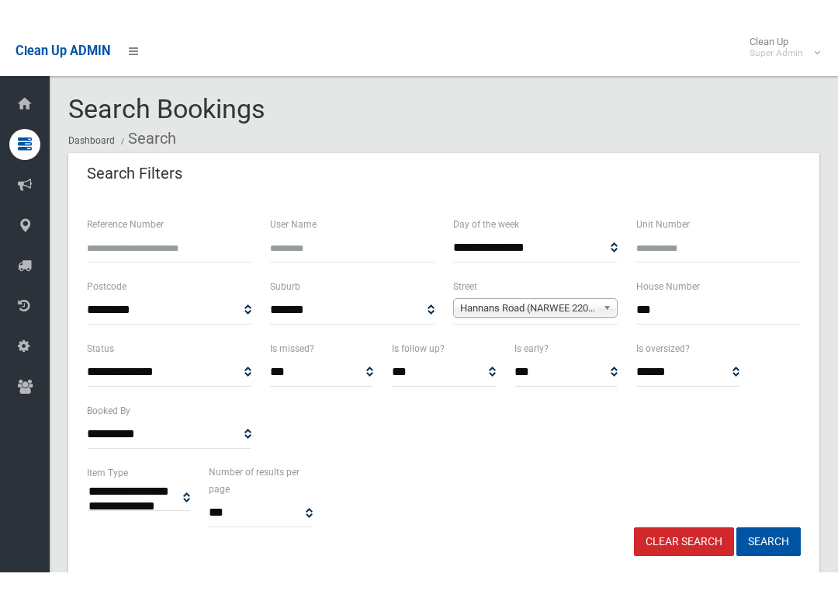
scroll to position [104, 0]
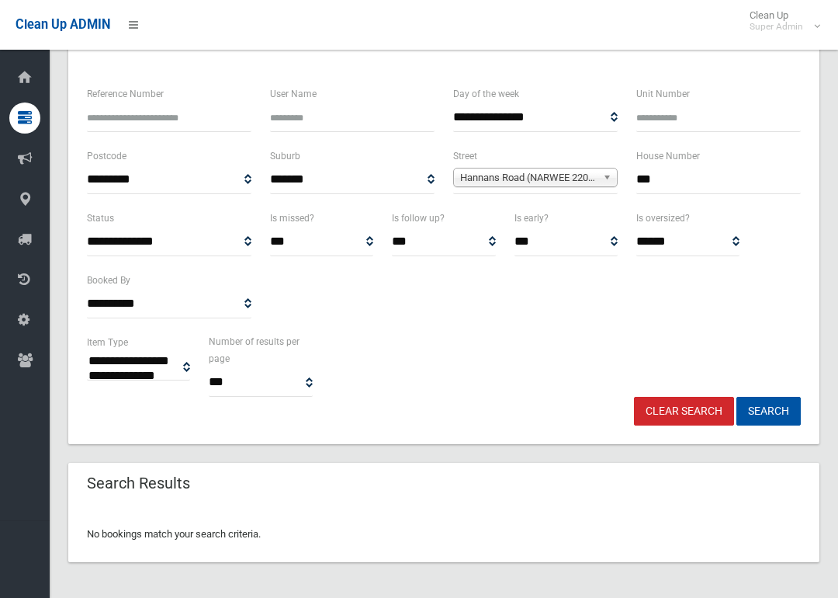
click at [732, 172] on input "***" at bounding box center [719, 179] width 165 height 29
type input "*******"
click at [768, 410] on button "Search" at bounding box center [769, 411] width 64 height 29
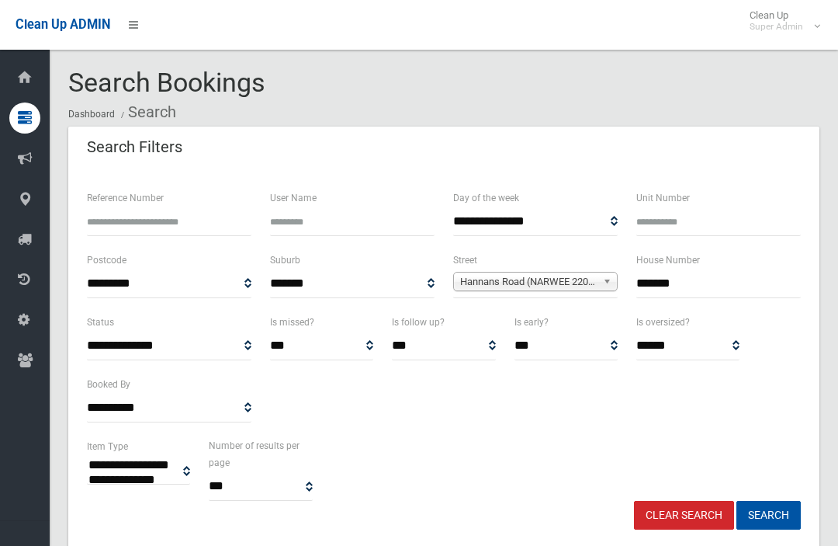
select select
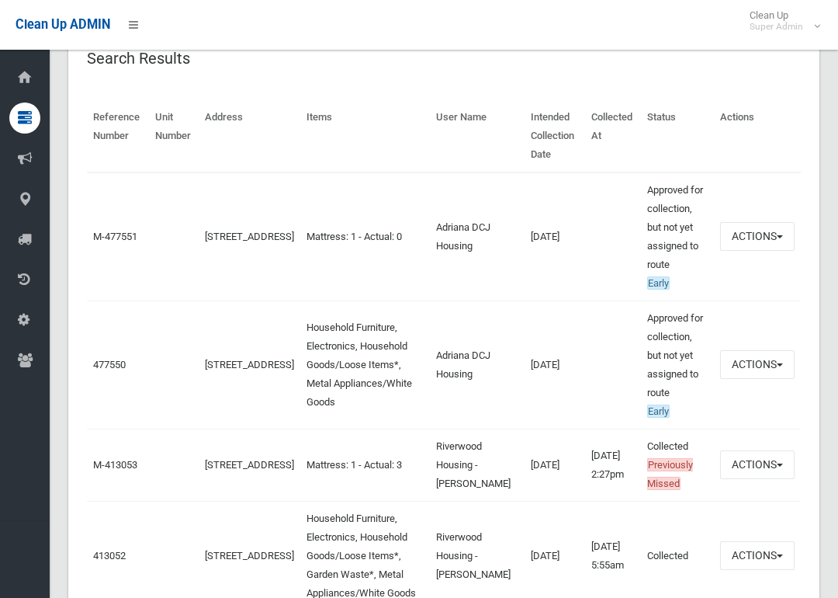
scroll to position [533, 0]
